Goal: Book appointment/travel/reservation

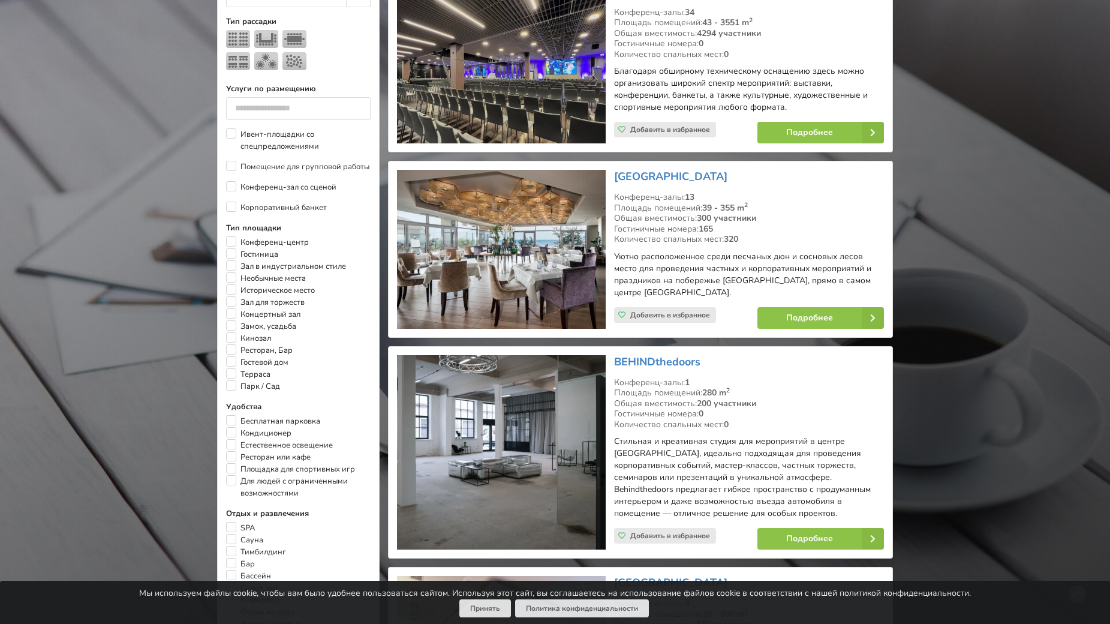
scroll to position [540, 0]
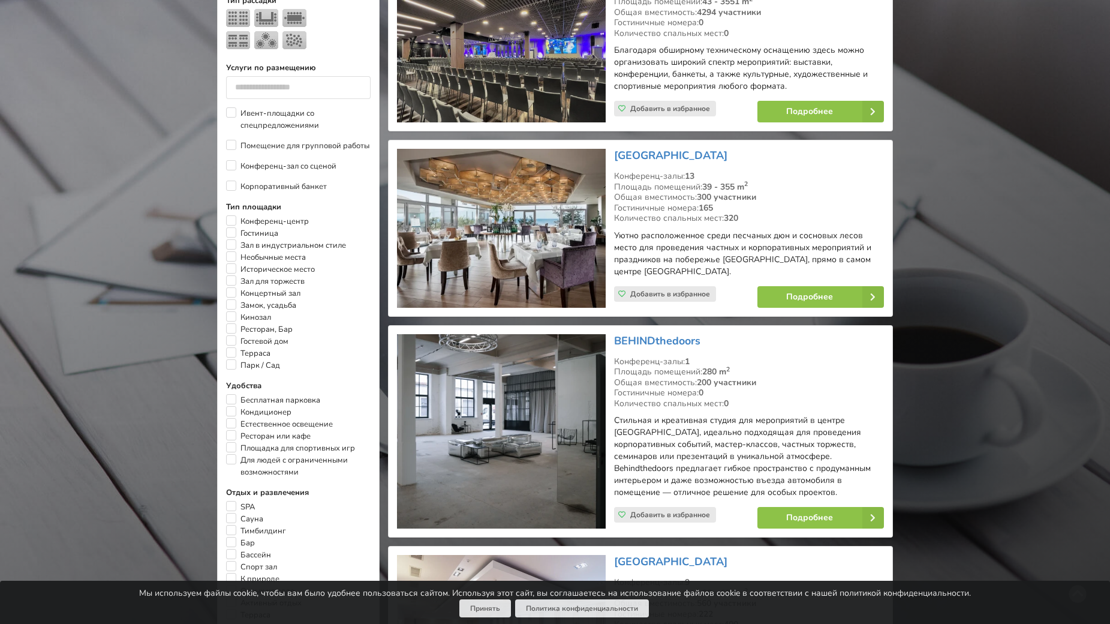
drag, startPoint x: 524, startPoint y: 436, endPoint x: 934, endPoint y: 453, distance: 410.6
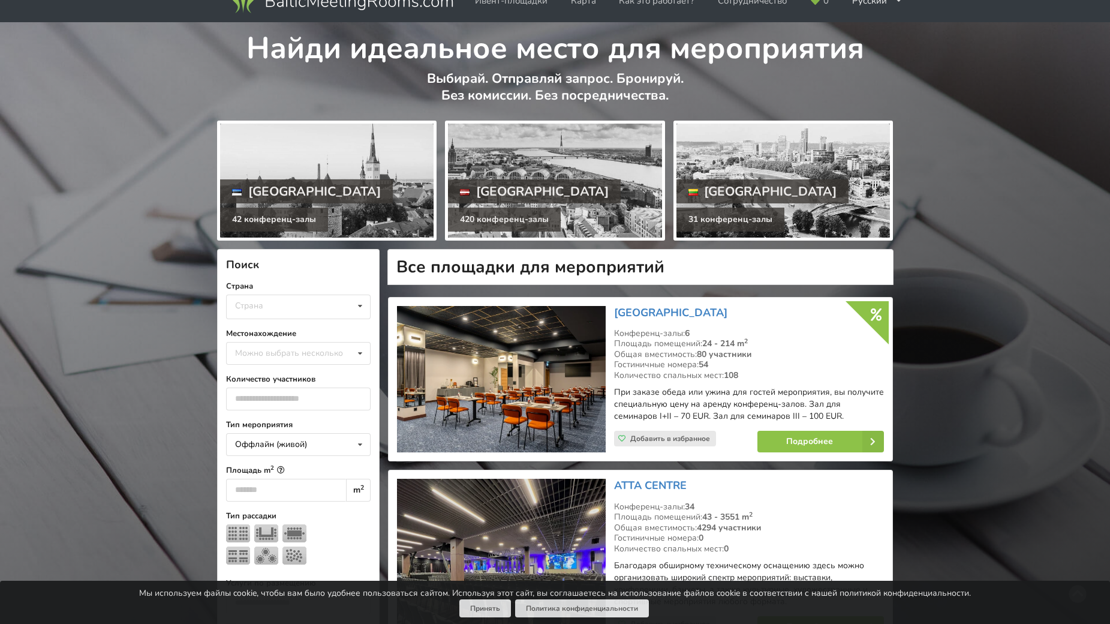
scroll to position [0, 0]
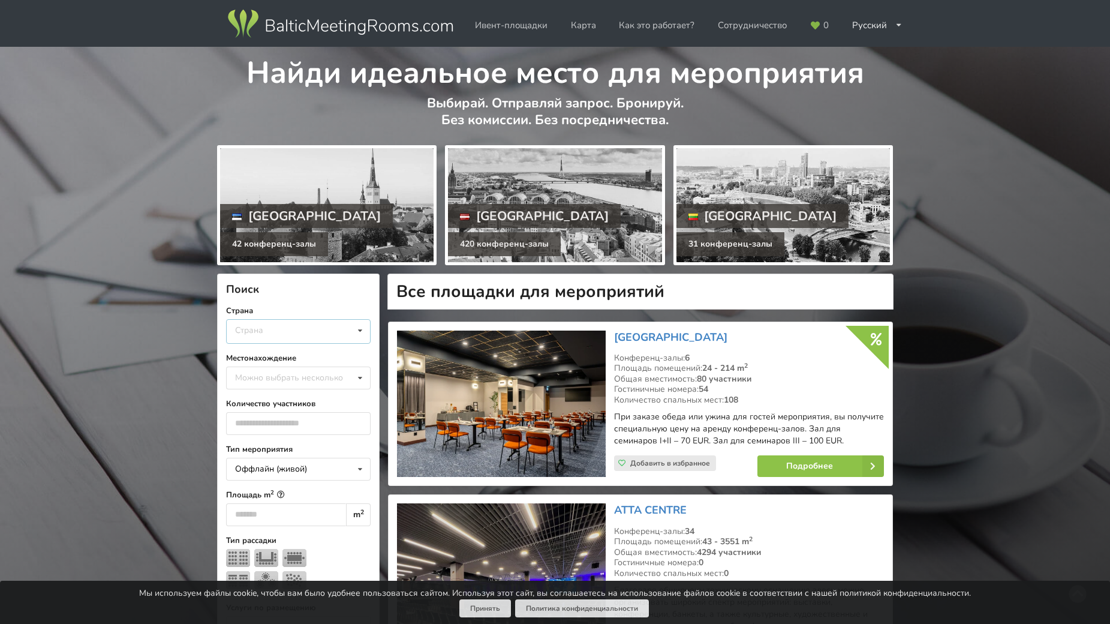
click at [365, 334] on icon at bounding box center [360, 331] width 17 height 22
click at [329, 355] on div "[GEOGRAPHIC_DATA]" at bounding box center [298, 354] width 143 height 22
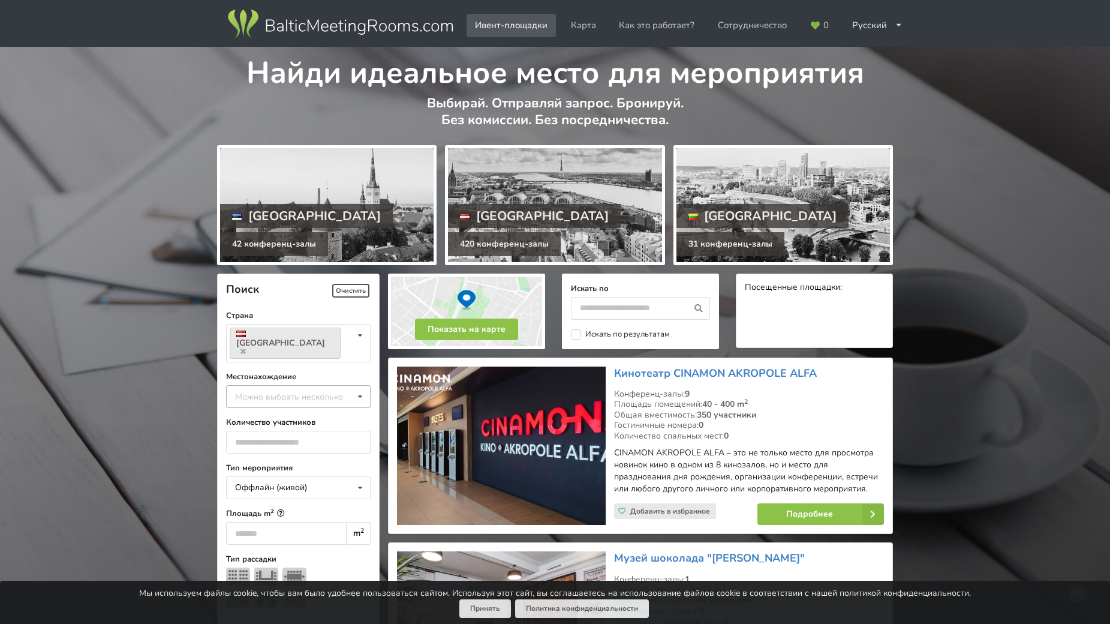
click at [362, 386] on icon at bounding box center [360, 397] width 17 height 22
click at [334, 518] on div "Рига" at bounding box center [298, 529] width 143 height 22
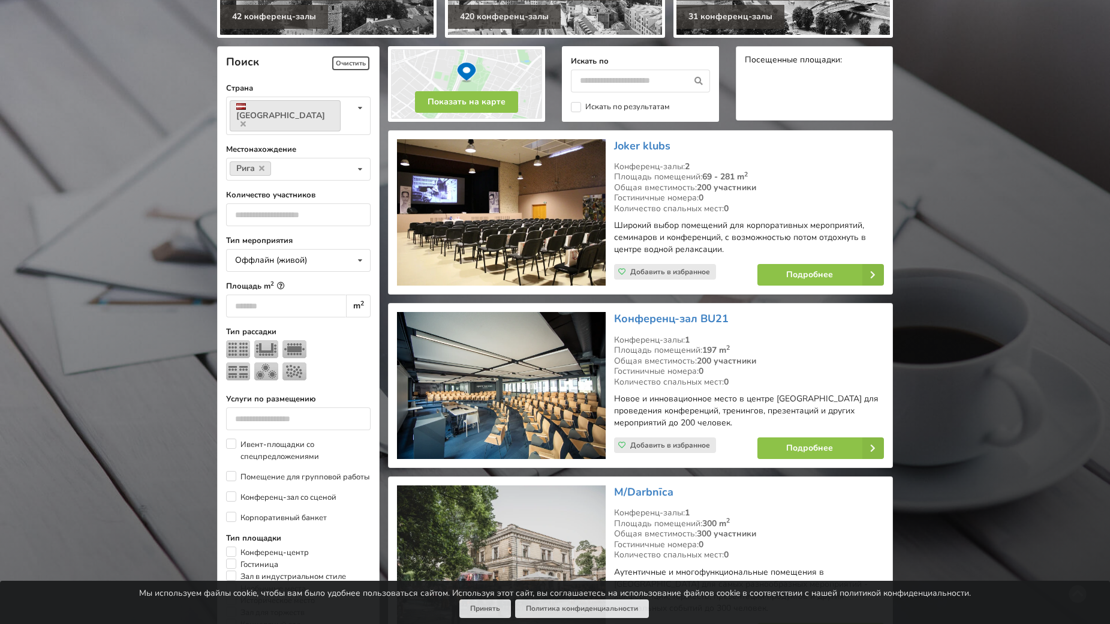
scroll to position [269, 0]
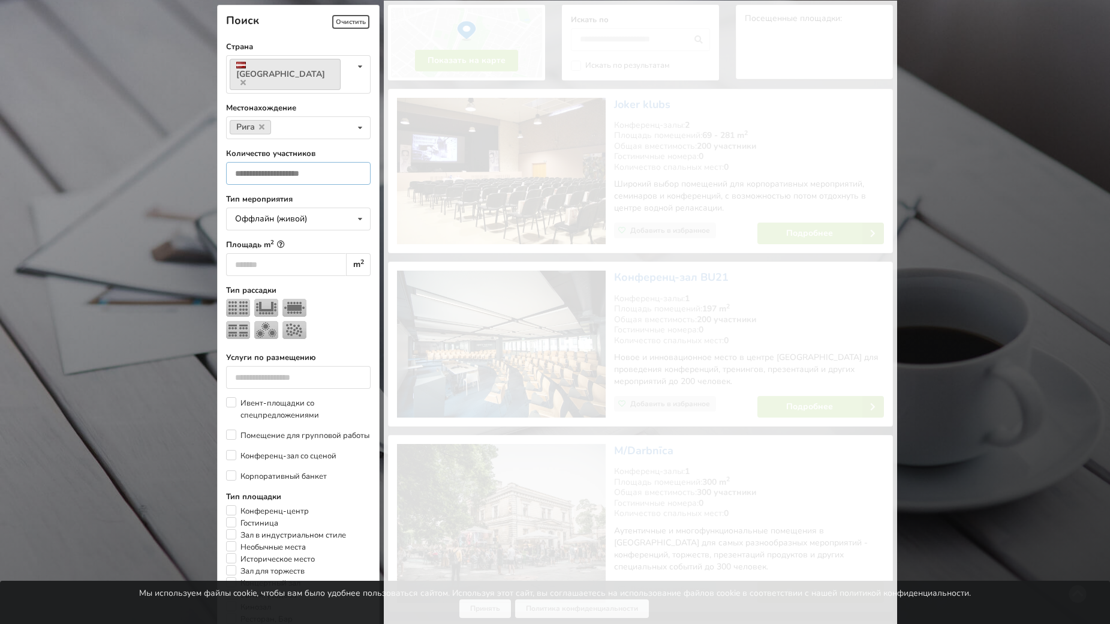
type input "*"
click at [355, 162] on input "*" at bounding box center [298, 173] width 145 height 23
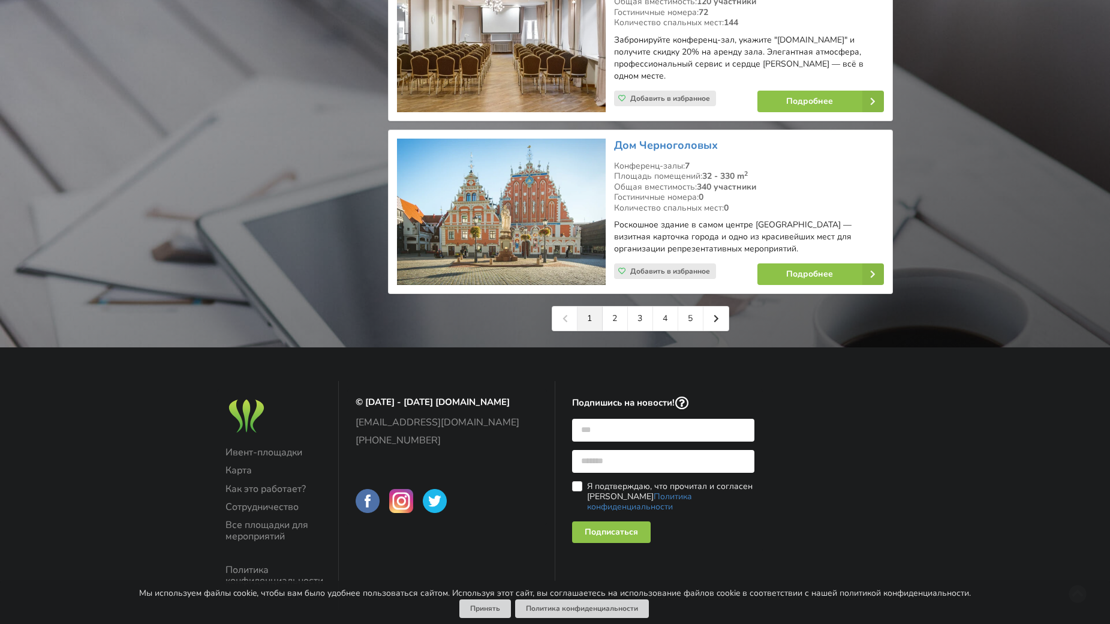
scroll to position [2813, 0]
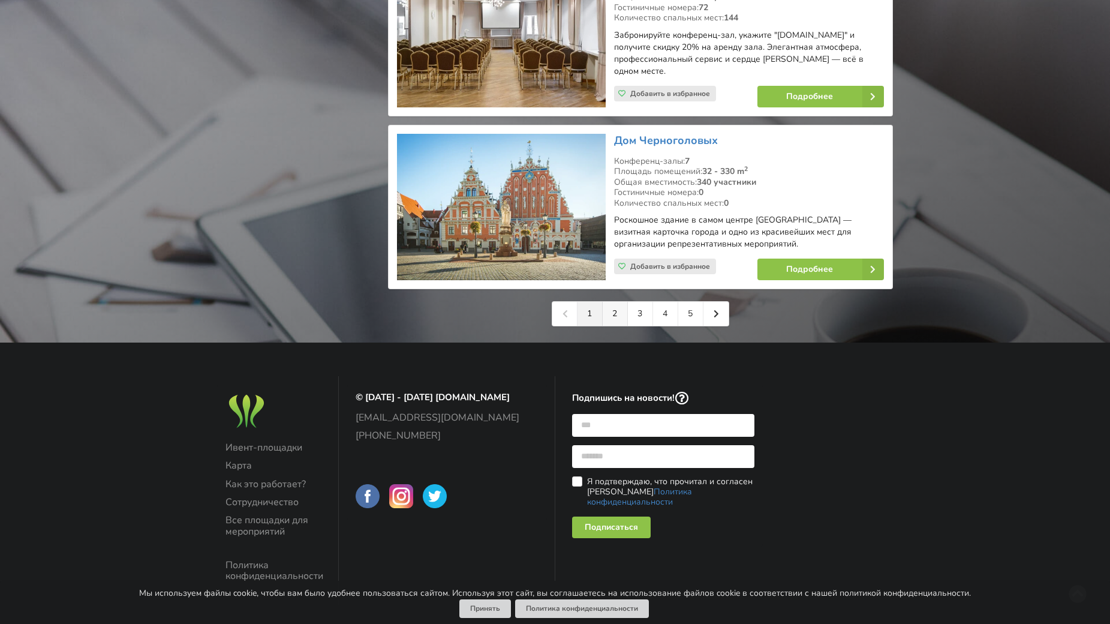
click at [616, 302] on link "2" at bounding box center [615, 314] width 25 height 24
